Goal: Transaction & Acquisition: Purchase product/service

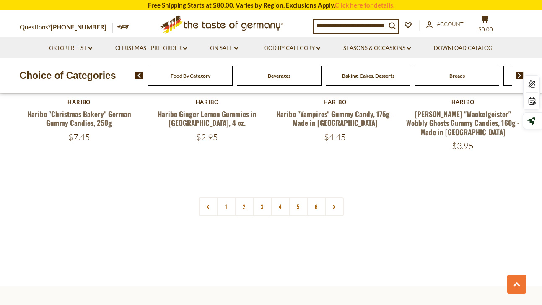
scroll to position [1918, 0]
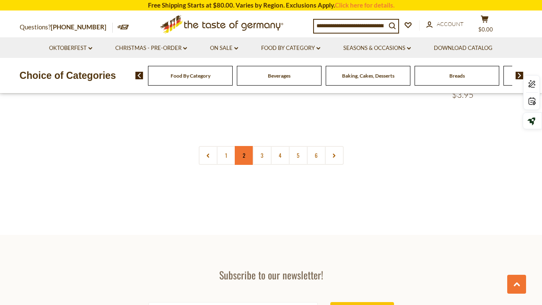
click at [245, 146] on link "2" at bounding box center [244, 155] width 19 height 19
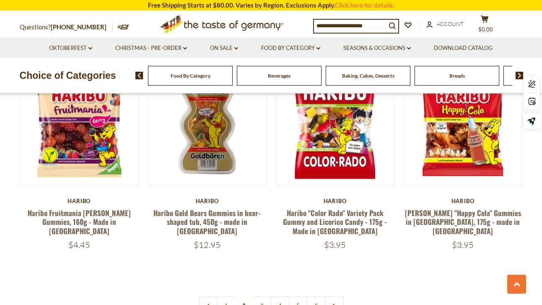
scroll to position [1903, 0]
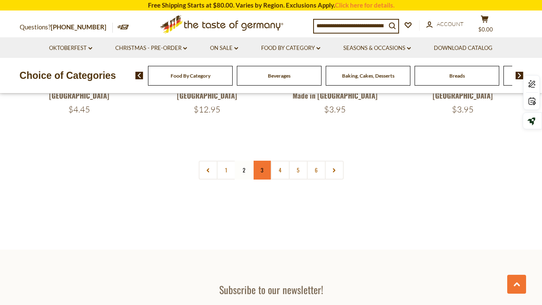
click at [262, 161] on link "3" at bounding box center [262, 170] width 19 height 19
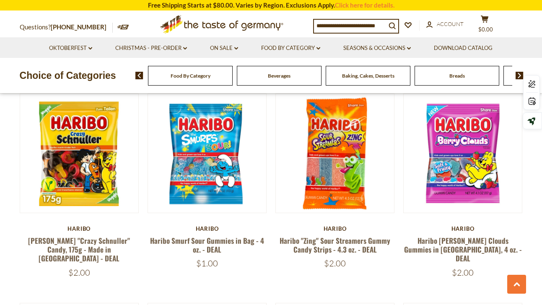
scroll to position [496, 0]
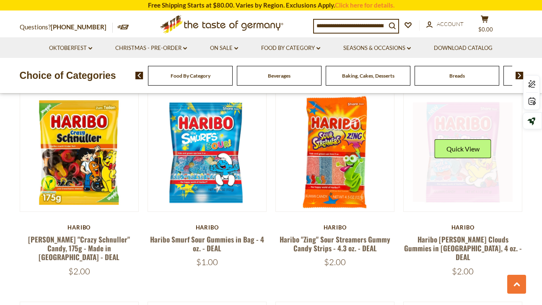
click at [475, 185] on link at bounding box center [463, 152] width 100 height 100
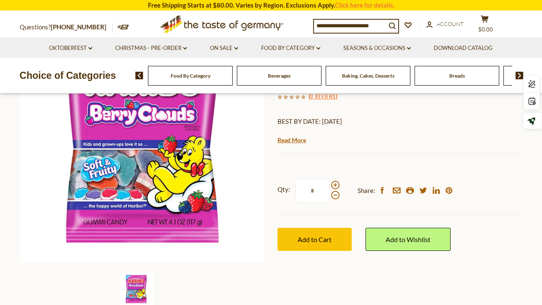
scroll to position [46, 0]
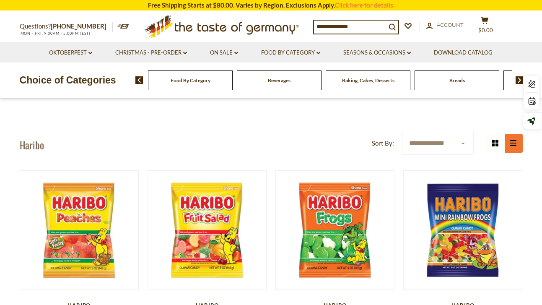
click at [515, 146] on button "list icon" at bounding box center [513, 143] width 19 height 19
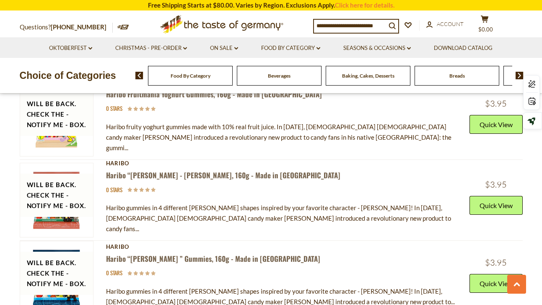
scroll to position [2668, 0]
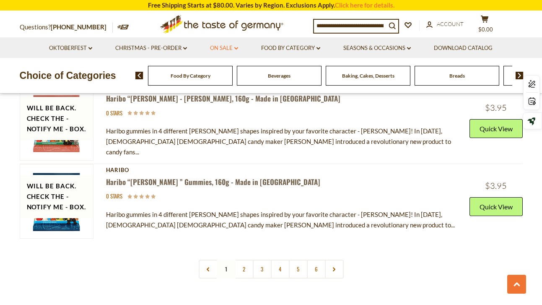
click at [221, 48] on link "On Sale dropdown_arrow" at bounding box center [224, 48] width 28 height 9
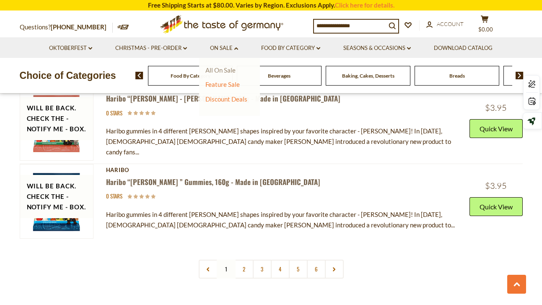
click at [219, 71] on link "All On Sale" at bounding box center [220, 70] width 30 height 8
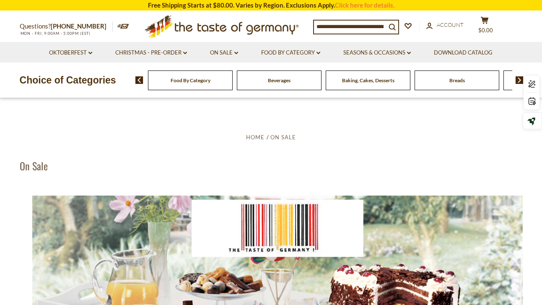
click at [195, 25] on icon ".st0{fill:#EDD300;} .st1{fill:#D33E21;}" at bounding box center [221, 26] width 157 height 31
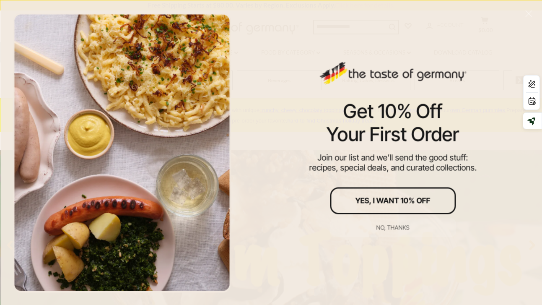
click at [172, 188] on div at bounding box center [122, 153] width 219 height 280
click at [394, 226] on div "No, thanks" at bounding box center [392, 227] width 33 height 6
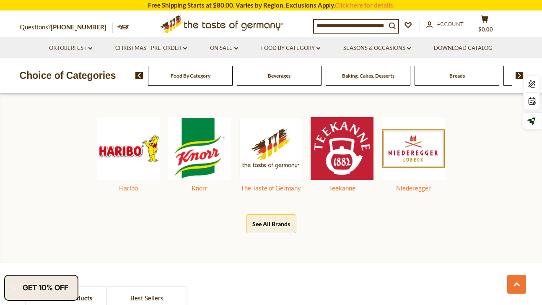
scroll to position [399, 0]
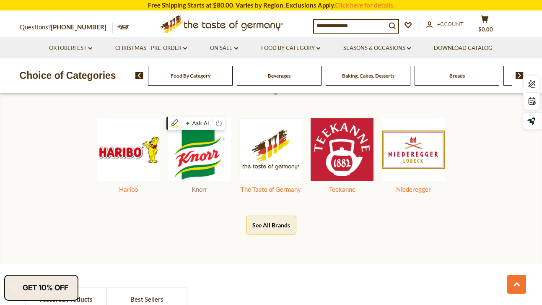
click at [206, 157] on img at bounding box center [199, 149] width 63 height 63
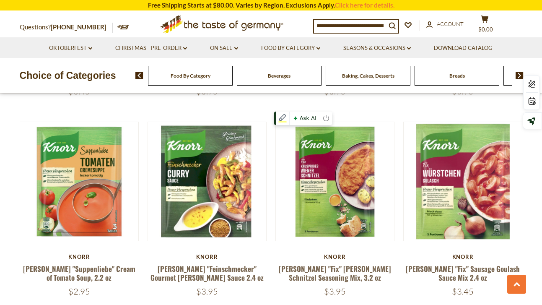
scroll to position [1707, 0]
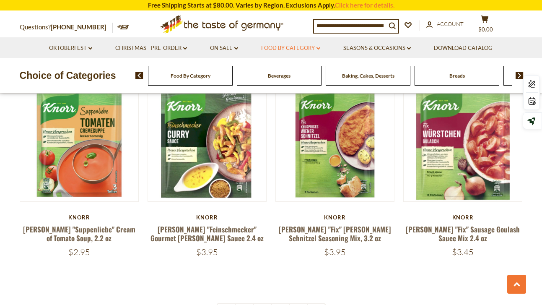
click at [308, 48] on link "Food By Category dropdown_arrow" at bounding box center [290, 48] width 59 height 9
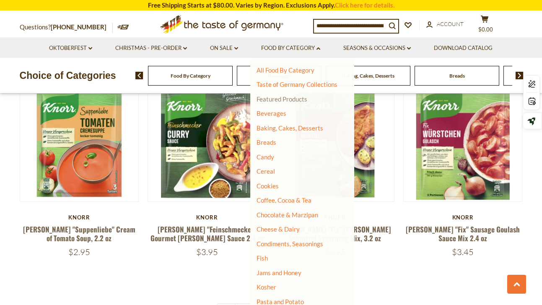
click at [282, 100] on link "Featured Products" at bounding box center [281, 99] width 51 height 8
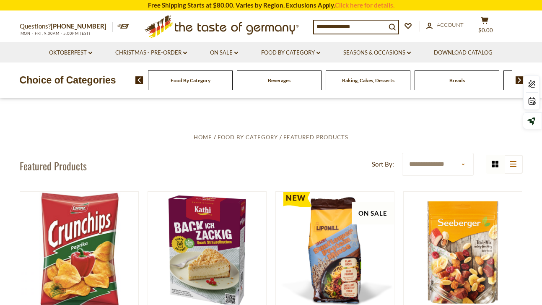
click at [233, 84] on div "Baking, Cakes, Desserts" at bounding box center [190, 80] width 85 height 20
click at [518, 82] on img at bounding box center [519, 80] width 8 height 8
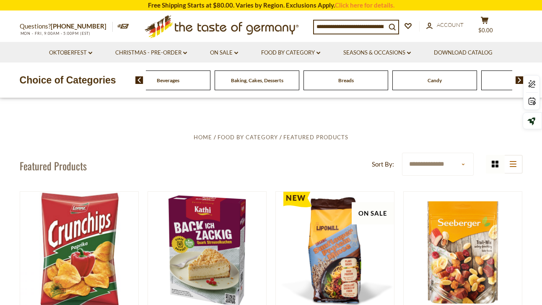
click at [518, 82] on img at bounding box center [519, 80] width 8 height 8
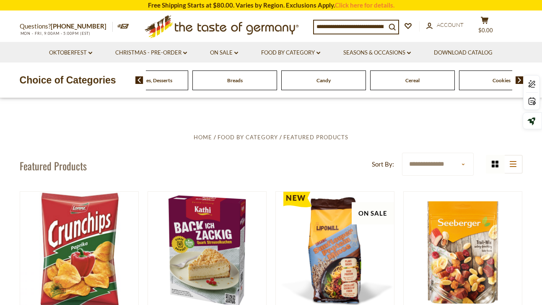
click at [518, 82] on img at bounding box center [519, 80] width 8 height 8
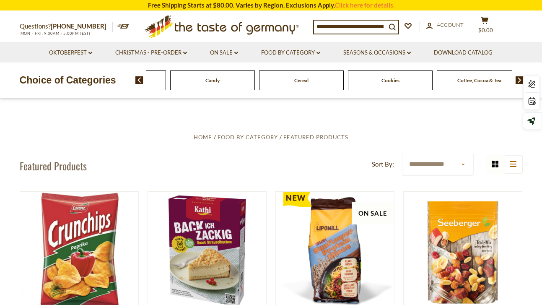
click at [518, 82] on img at bounding box center [519, 80] width 8 height 8
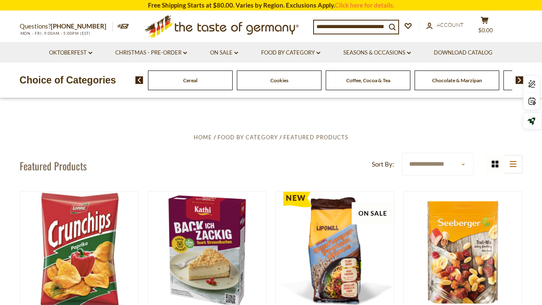
click at [518, 82] on img at bounding box center [519, 80] width 8 height 8
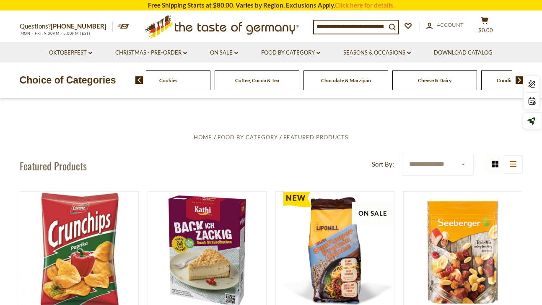
click at [517, 83] on img at bounding box center [519, 80] width 8 height 8
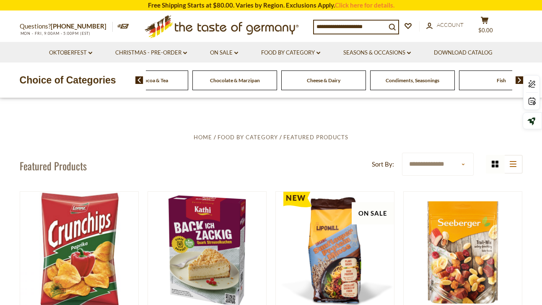
click at [516, 83] on img at bounding box center [519, 80] width 8 height 8
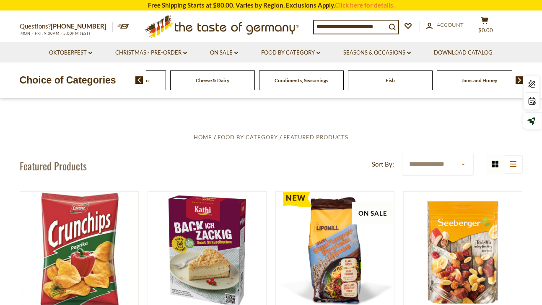
click at [516, 83] on img at bounding box center [519, 80] width 8 height 8
